Goal: Task Accomplishment & Management: Complete application form

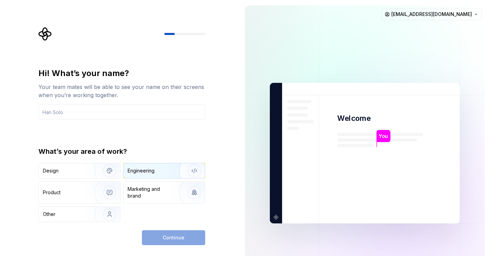
click at [153, 172] on div "Engineering" at bounding box center [140, 171] width 27 height 7
click at [155, 237] on div "Continue" at bounding box center [173, 238] width 63 height 15
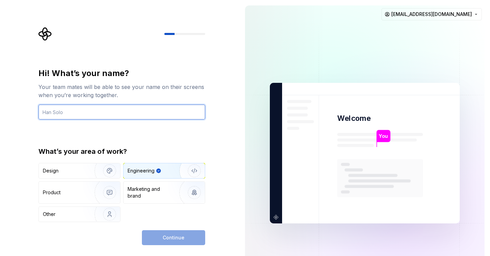
click at [134, 107] on input "text" at bounding box center [121, 112] width 167 height 15
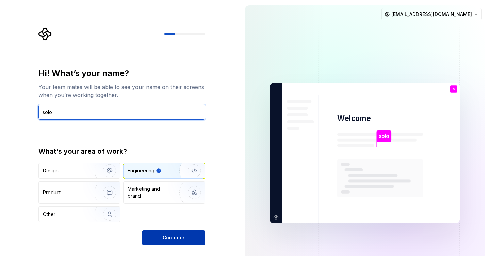
type input "solo"
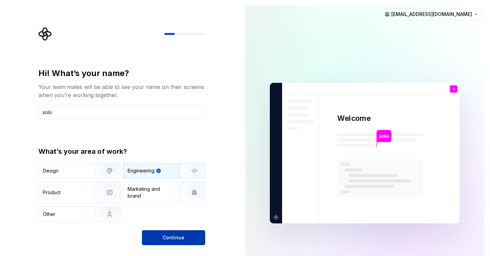
click at [157, 237] on button "Continue" at bounding box center [173, 238] width 63 height 15
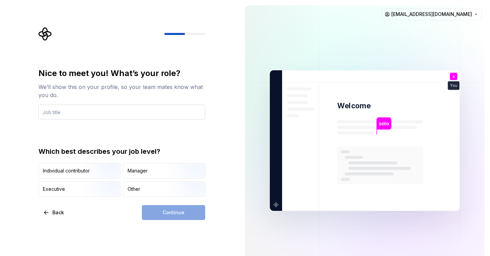
click at [125, 115] on input "text" at bounding box center [121, 112] width 167 height 15
click at [110, 109] on input "Rea" at bounding box center [121, 112] width 167 height 15
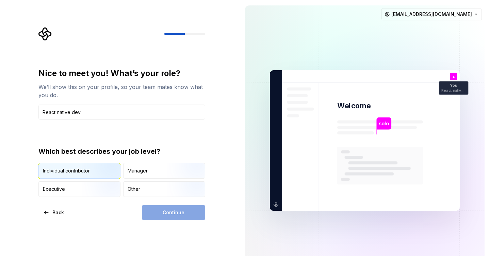
type input "React native dev"
click at [107, 176] on img "button" at bounding box center [104, 180] width 44 height 46
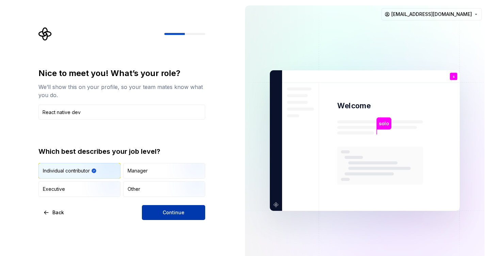
click at [160, 209] on button "Continue" at bounding box center [173, 212] width 63 height 15
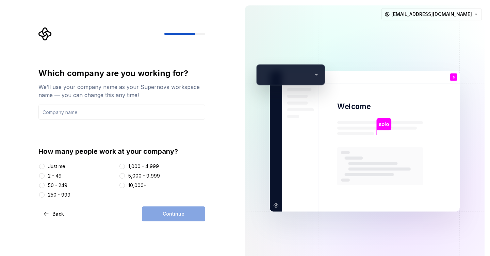
click at [54, 167] on div "Just me" at bounding box center [56, 166] width 17 height 7
click at [45, 167] on button "Just me" at bounding box center [41, 166] width 5 height 5
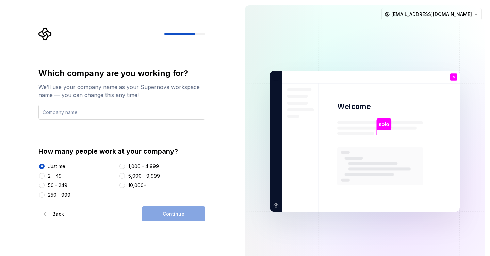
click at [77, 117] on input "text" at bounding box center [121, 112] width 167 height 15
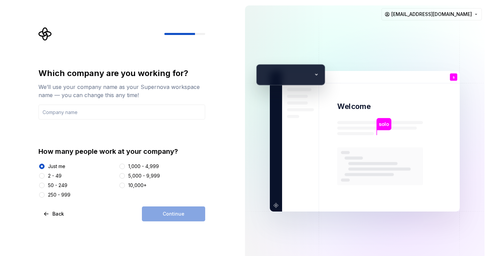
click at [55, 174] on div "2 - 49" at bounding box center [55, 176] width 14 height 7
click at [45, 174] on button "2 - 49" at bounding box center [41, 175] width 5 height 5
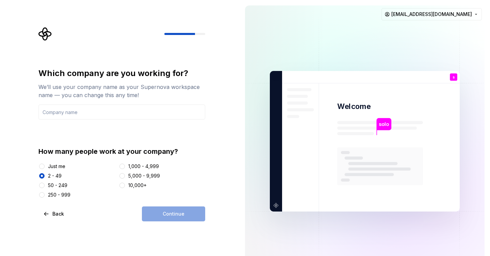
click at [54, 168] on div "Just me" at bounding box center [56, 166] width 17 height 7
click at [45, 168] on button "Just me" at bounding box center [41, 166] width 5 height 5
click at [50, 177] on div "2 - 49" at bounding box center [55, 176] width 14 height 7
click at [45, 177] on button "2 - 49" at bounding box center [41, 175] width 5 height 5
click at [77, 119] on input "text" at bounding box center [121, 112] width 167 height 15
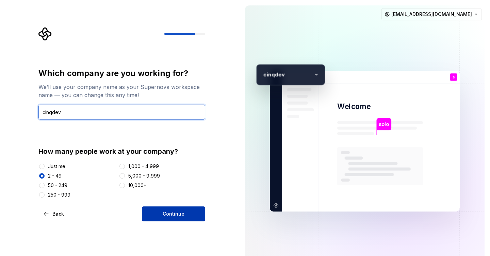
type input "cinqdev"
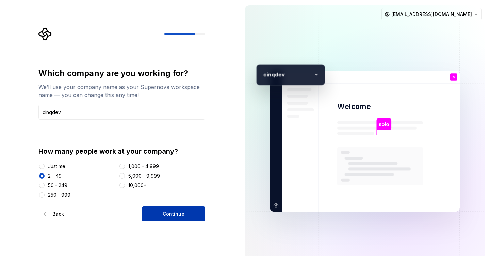
click at [159, 216] on button "Continue" at bounding box center [173, 214] width 63 height 15
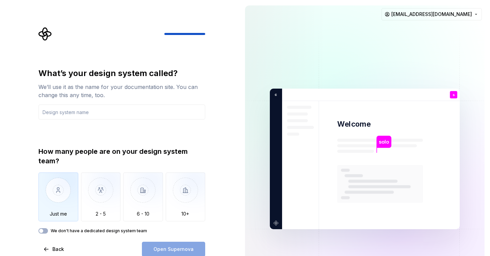
click at [57, 202] on img "button" at bounding box center [58, 196] width 40 height 46
click at [92, 116] on input "text" at bounding box center [121, 112] width 167 height 15
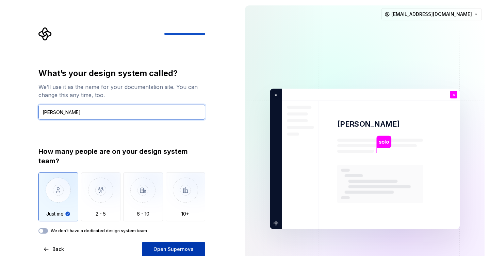
type input "[PERSON_NAME]"
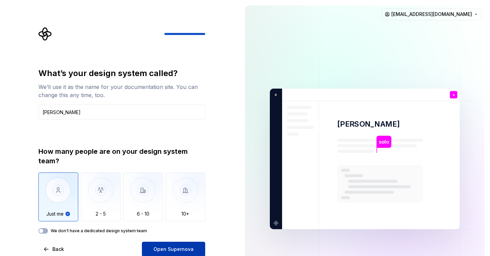
click at [147, 246] on button "Open Supernova" at bounding box center [173, 249] width 63 height 15
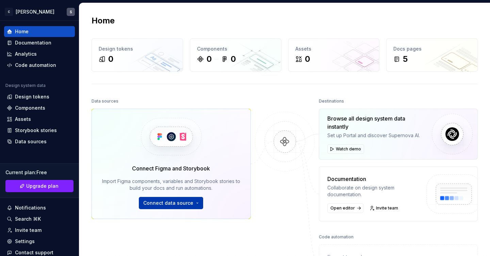
click at [160, 205] on span "Connect data source" at bounding box center [168, 203] width 50 height 7
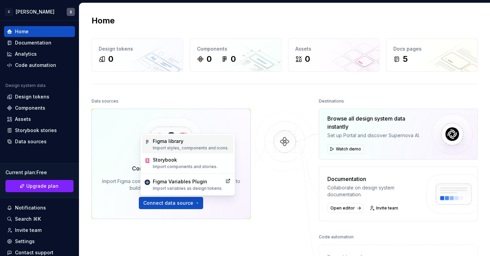
click at [175, 149] on p "Import styles, components and icons." at bounding box center [191, 148] width 76 height 5
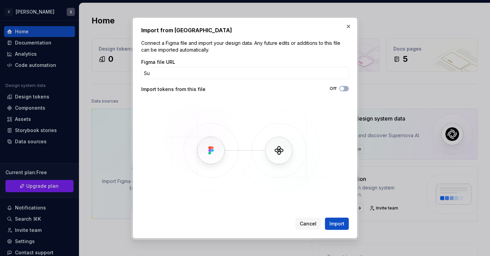
type input "S"
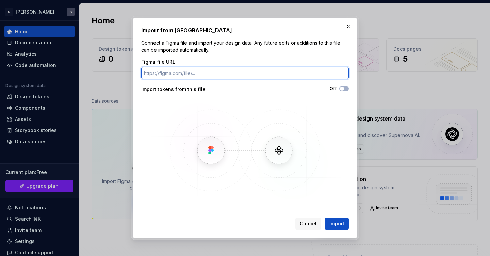
paste input "https://www.figma.com/design/skSXhEvz9cSIZD0WQeRuTj/imbogga-client-UI--Communit…"
type input "https://www.figma.com/design/skSXhEvz9cSIZD0WQeRuTj/imbogga-client-UI--Communit…"
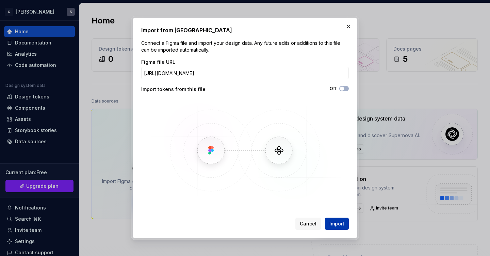
click at [334, 221] on span "Import" at bounding box center [336, 224] width 15 height 7
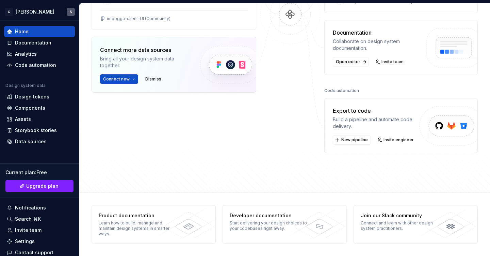
scroll to position [0, 0]
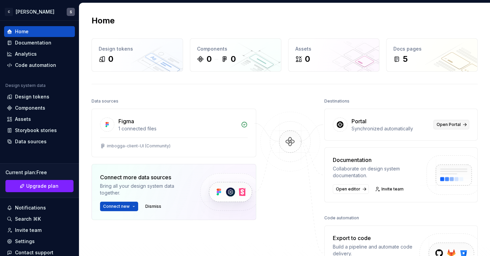
click at [447, 127] on span "Open Portal" at bounding box center [448, 124] width 24 height 5
click at [69, 13] on html "C Usama Rao S Home Documentation Analytics Code automation Design system data D…" at bounding box center [245, 128] width 490 height 256
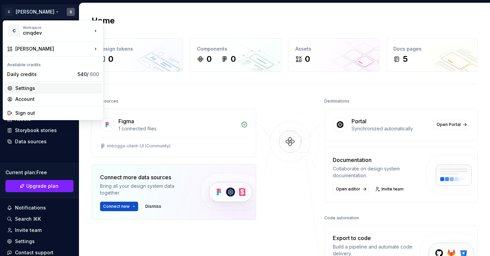
click at [35, 90] on div "Settings" at bounding box center [57, 88] width 84 height 7
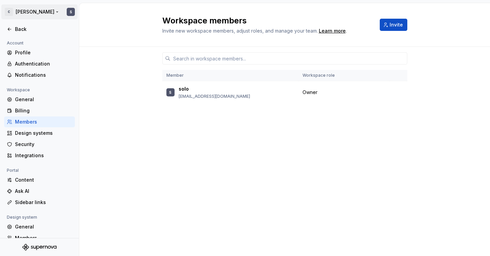
click at [7, 13] on html "C Usama Rao S Back Account Profile Authentication Notifications Workspace Gener…" at bounding box center [245, 128] width 490 height 256
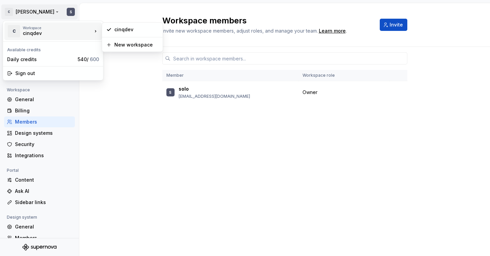
click at [25, 32] on div "cinqdev" at bounding box center [52, 33] width 58 height 7
click at [109, 31] on icon at bounding box center [108, 29] width 5 height 5
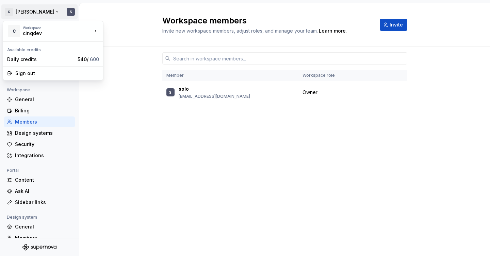
click at [41, 15] on html "C Usama Rao S Back Account Profile Authentication Notifications Workspace Gener…" at bounding box center [245, 128] width 490 height 256
click at [42, 29] on div "Workspace" at bounding box center [57, 28] width 69 height 4
click at [119, 106] on html "C Usama Rao S Back Account Profile Authentication Notifications Workspace Gener…" at bounding box center [245, 128] width 490 height 256
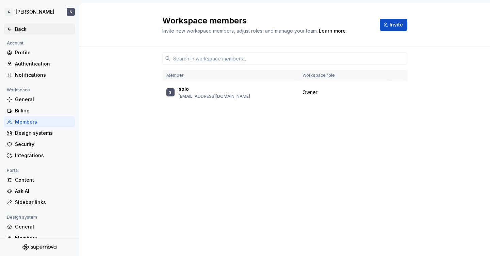
click at [12, 30] on div "Back" at bounding box center [39, 29] width 65 height 7
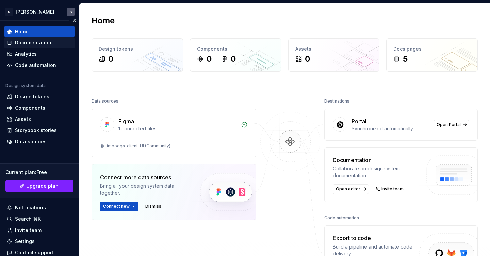
click at [42, 40] on div "Documentation" at bounding box center [33, 42] width 36 height 7
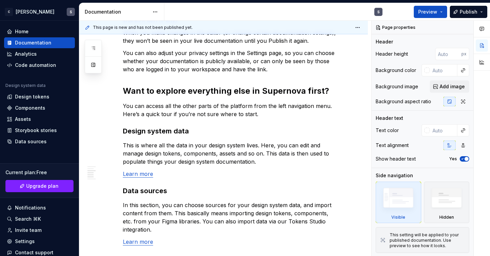
type textarea "*"
click at [43, 99] on div "Design tokens" at bounding box center [32, 96] width 34 height 7
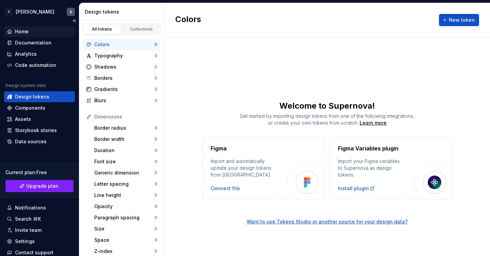
click at [39, 27] on div "Home" at bounding box center [39, 31] width 71 height 11
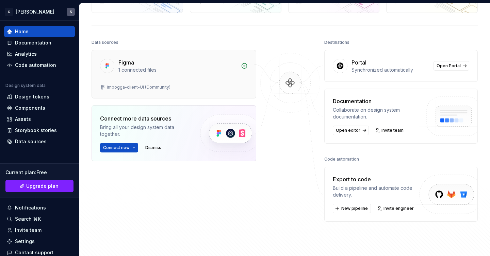
scroll to position [63, 0]
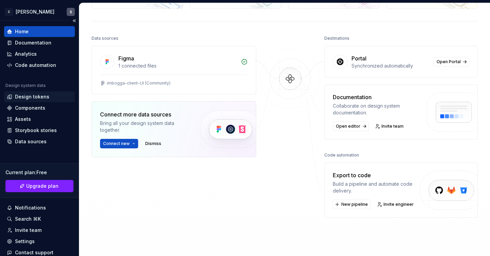
click at [34, 100] on div "Design tokens" at bounding box center [39, 96] width 71 height 11
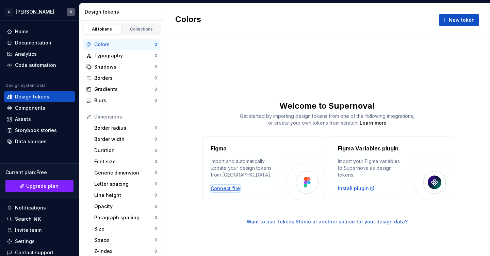
click at [230, 189] on div "Connect file" at bounding box center [224, 188] width 29 height 7
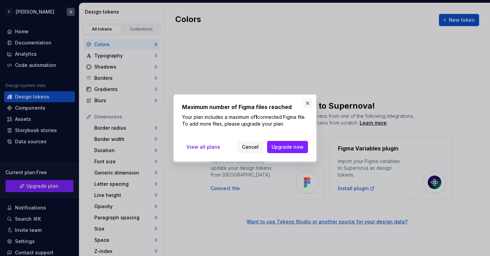
click at [306, 101] on button "button" at bounding box center [308, 104] width 10 height 10
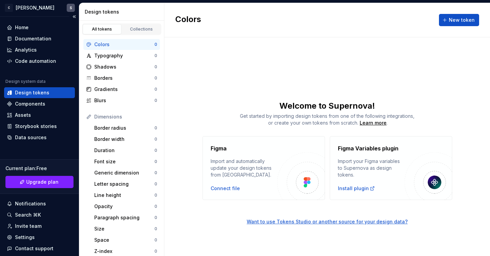
scroll to position [6, 0]
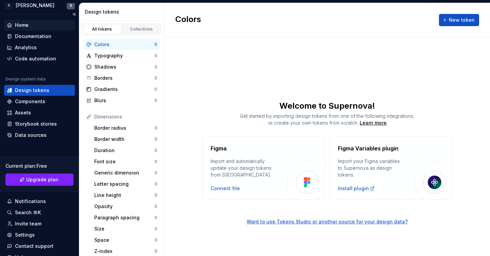
click at [46, 24] on div "Home" at bounding box center [39, 25] width 65 height 7
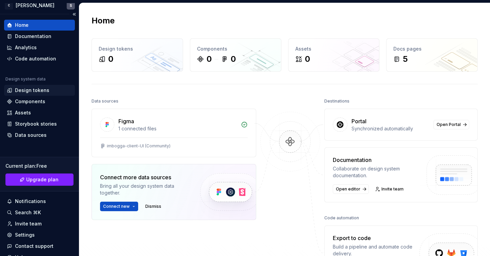
click at [38, 88] on div "Design tokens" at bounding box center [32, 90] width 34 height 7
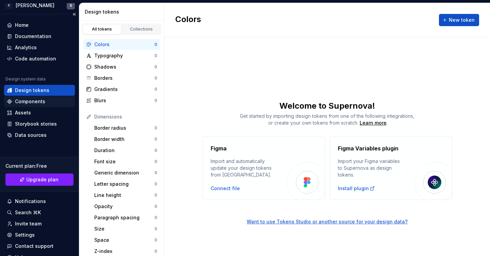
click at [37, 98] on div "Components" at bounding box center [39, 101] width 71 height 11
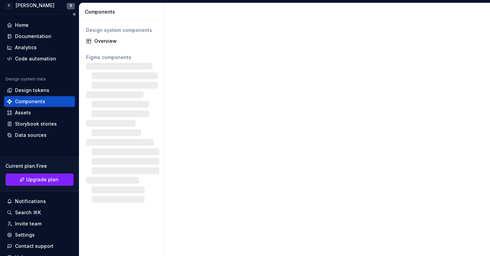
click at [37, 98] on div "Components" at bounding box center [39, 101] width 71 height 11
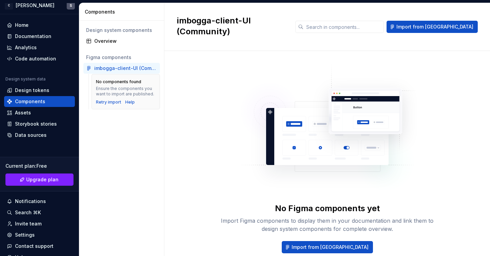
scroll to position [27, 0]
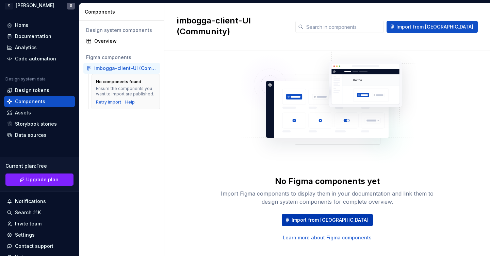
click at [312, 217] on span "Import from Figma" at bounding box center [329, 220] width 77 height 7
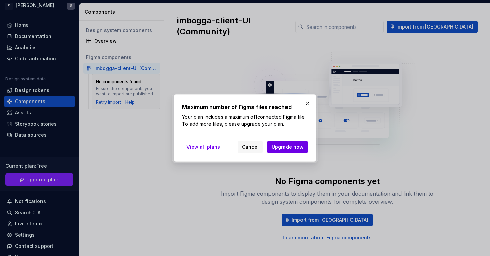
click at [289, 143] on button "Upgrade now" at bounding box center [287, 147] width 41 height 12
